Goal: Register for event/course

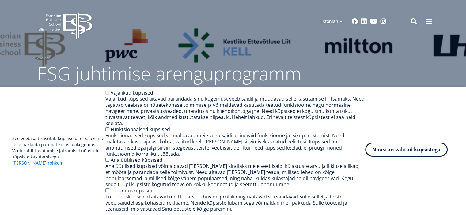
click at [410, 157] on button "Nõustun valitud küpsistega" at bounding box center [406, 150] width 82 height 14
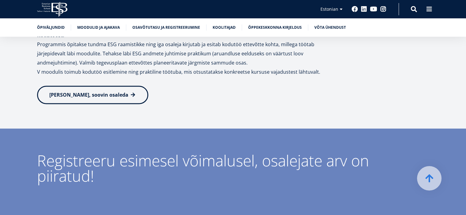
scroll to position [916, 0]
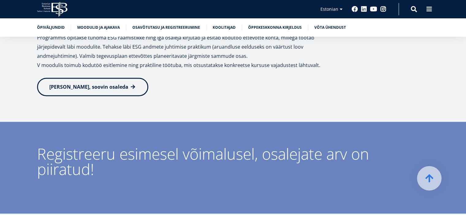
click at [74, 84] on span "[PERSON_NAME], soovin osaleda" at bounding box center [88, 87] width 79 height 7
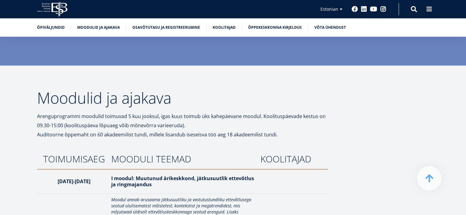
scroll to position [1079, 0]
